Goal: Task Accomplishment & Management: Use online tool/utility

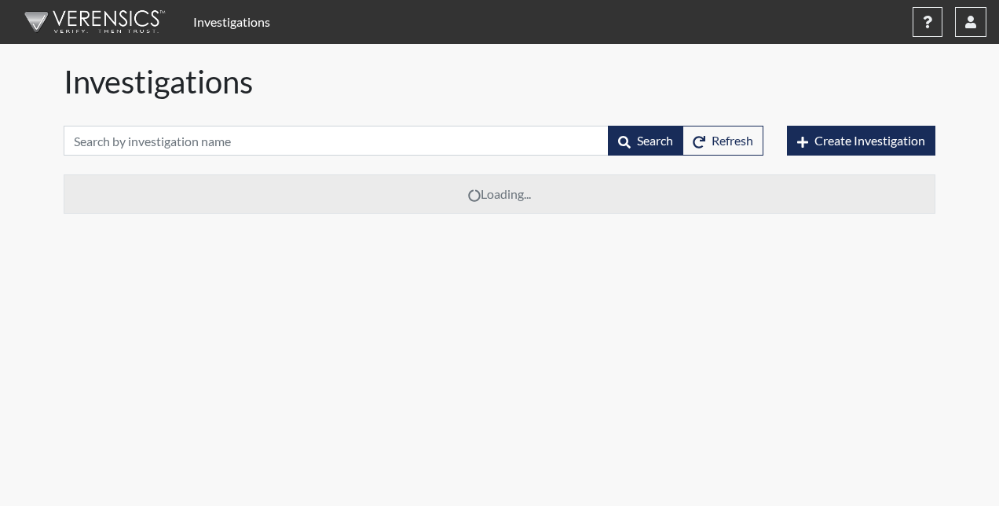
drag, startPoint x: 257, startPoint y: 82, endPoint x: 46, endPoint y: 70, distance: 212.3
click at [46, 70] on div "Investigations Help Center × Verensics Best Practices How to successfully use t…" at bounding box center [499, 113] width 999 height 226
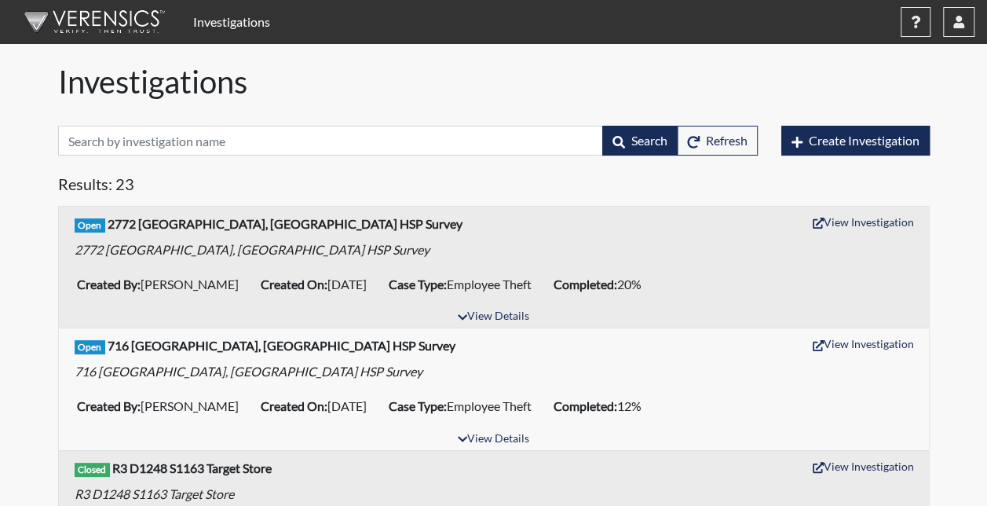
click at [334, 110] on div "Search Refresh" at bounding box center [407, 141] width 699 height 68
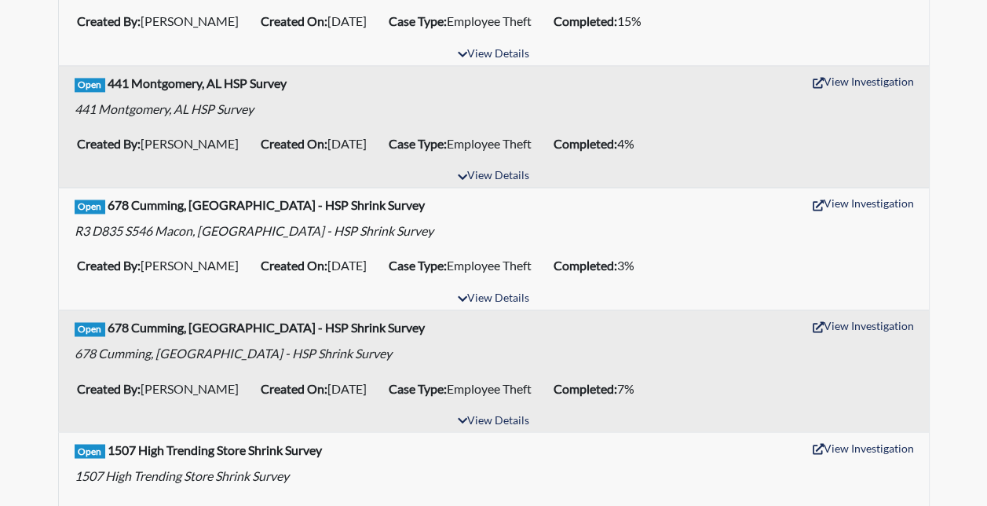
scroll to position [1141, 0]
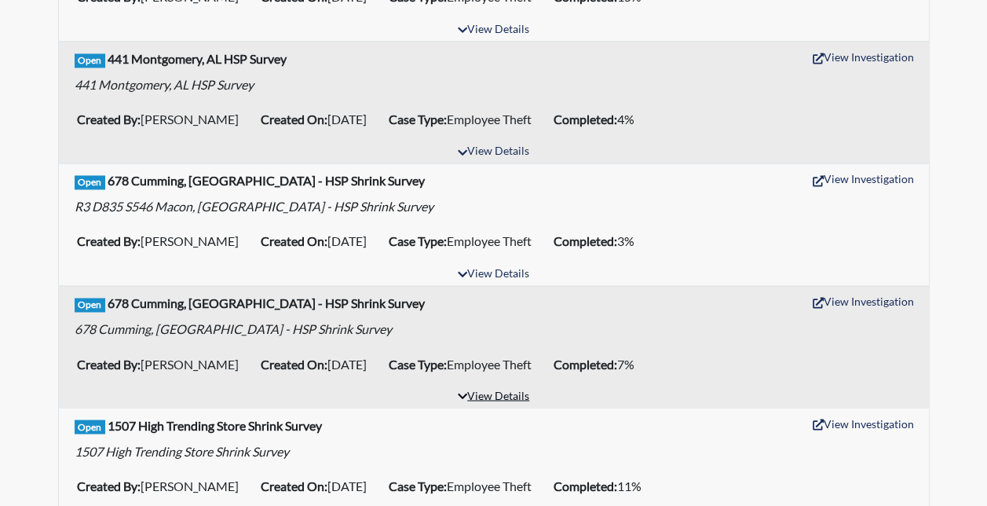
click at [463, 393] on icon "button" at bounding box center [462, 395] width 9 height 5
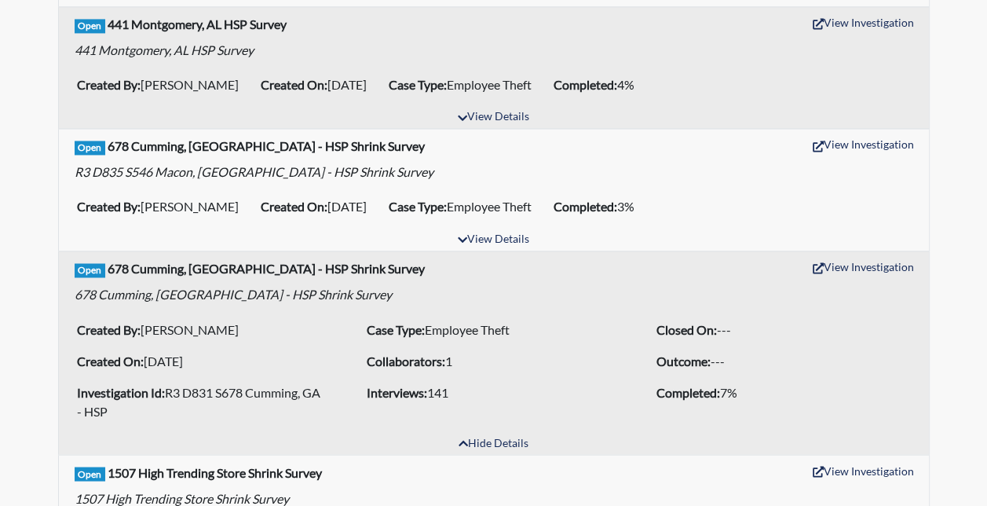
scroll to position [1177, 0]
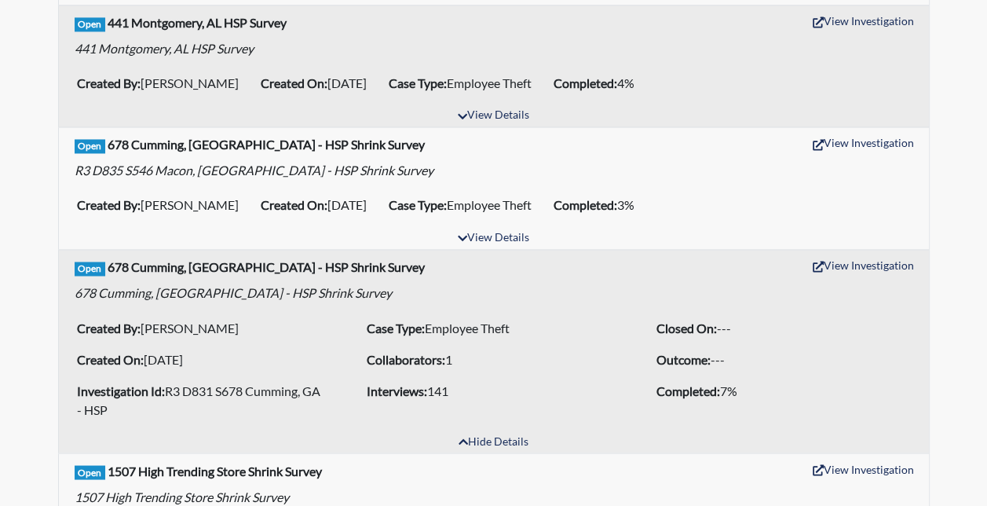
click at [215, 346] on li "Created On: [DATE]" at bounding box center [204, 358] width 266 height 25
drag, startPoint x: 217, startPoint y: 345, endPoint x: 148, endPoint y: 337, distance: 69.5
click at [148, 346] on li "Created On: [DATE]" at bounding box center [204, 358] width 266 height 25
click at [153, 346] on li "Created On: [DATE]" at bounding box center [204, 358] width 266 height 25
click at [159, 346] on li "Created On: [DATE]" at bounding box center [204, 358] width 266 height 25
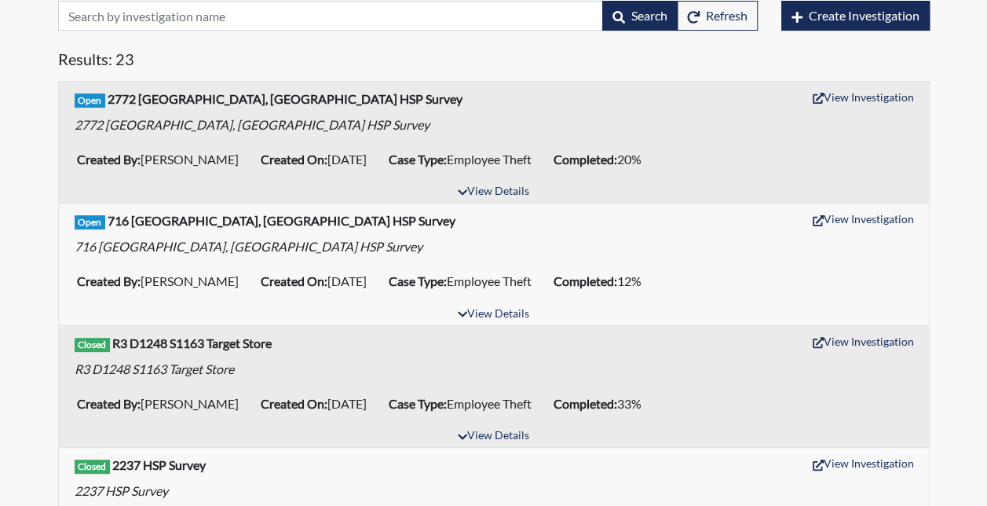
scroll to position [0, 0]
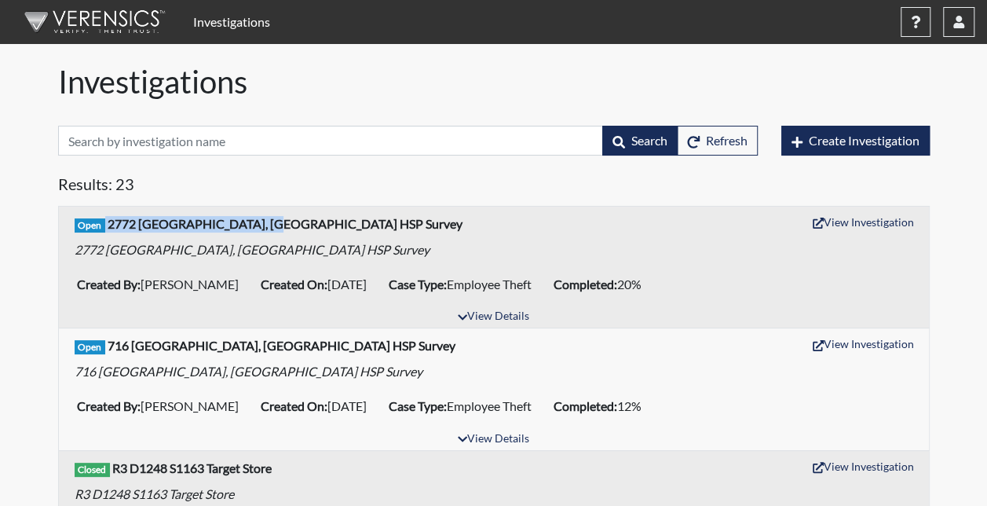
drag, startPoint x: 265, startPoint y: 222, endPoint x: 103, endPoint y: 221, distance: 162.5
click at [103, 221] on div "Open [STREET_ADDRESS] HSP Survey View Investigation" at bounding box center [494, 222] width 838 height 24
drag, startPoint x: 103, startPoint y: 221, endPoint x: 278, endPoint y: 240, distance: 176.1
click at [278, 240] on div "2772 [GEOGRAPHIC_DATA], [GEOGRAPHIC_DATA] HSP Survey" at bounding box center [494, 246] width 838 height 25
